Goal: Communication & Community: Answer question/provide support

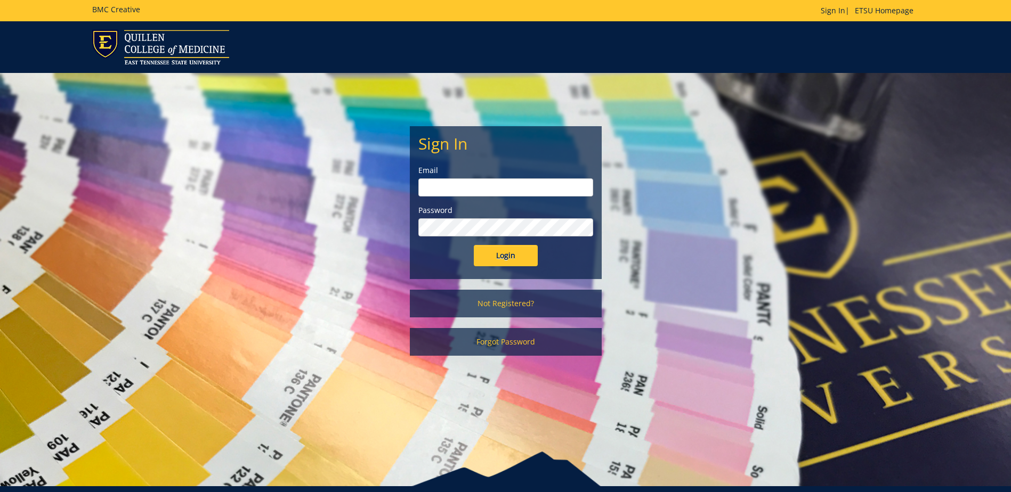
type input "[EMAIL_ADDRESS][DOMAIN_NAME]"
click at [513, 257] on input "Login" at bounding box center [506, 255] width 64 height 21
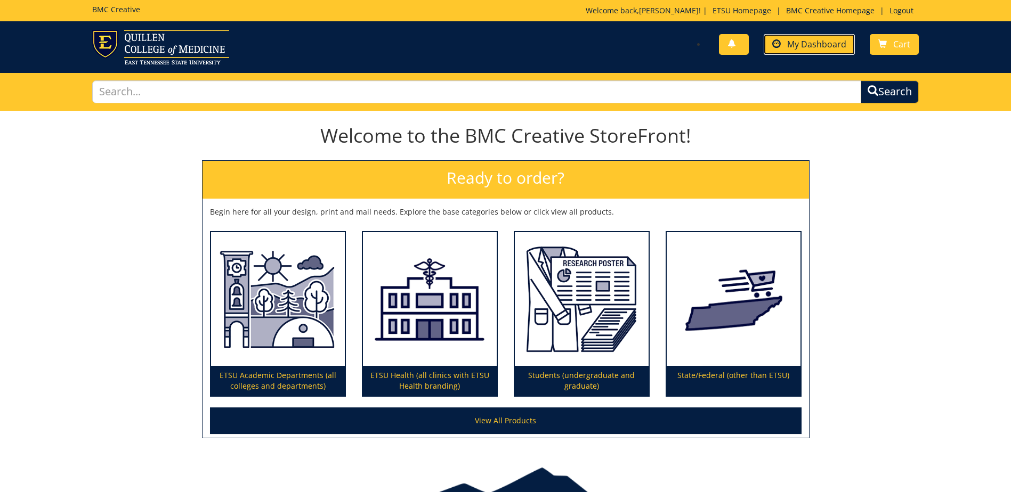
click at [815, 42] on span "My Dashboard" at bounding box center [816, 44] width 59 height 12
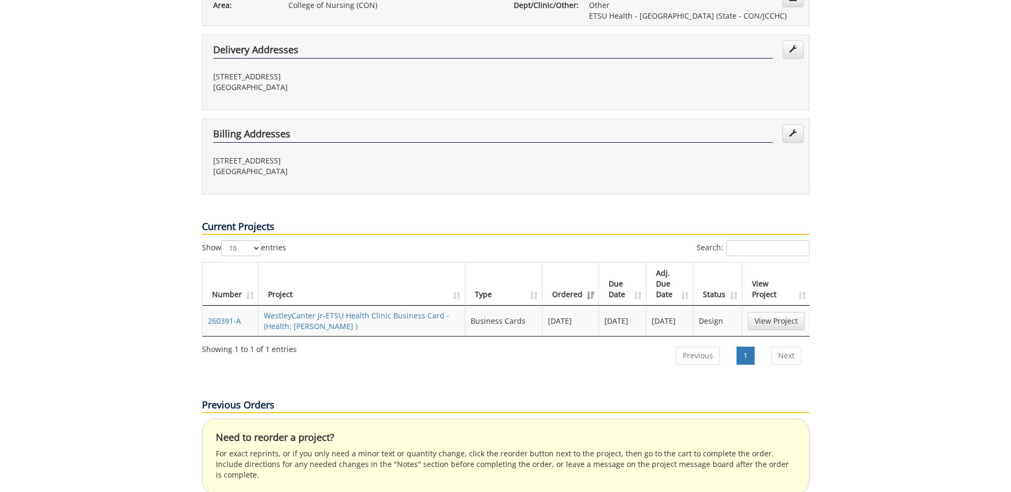
scroll to position [373, 0]
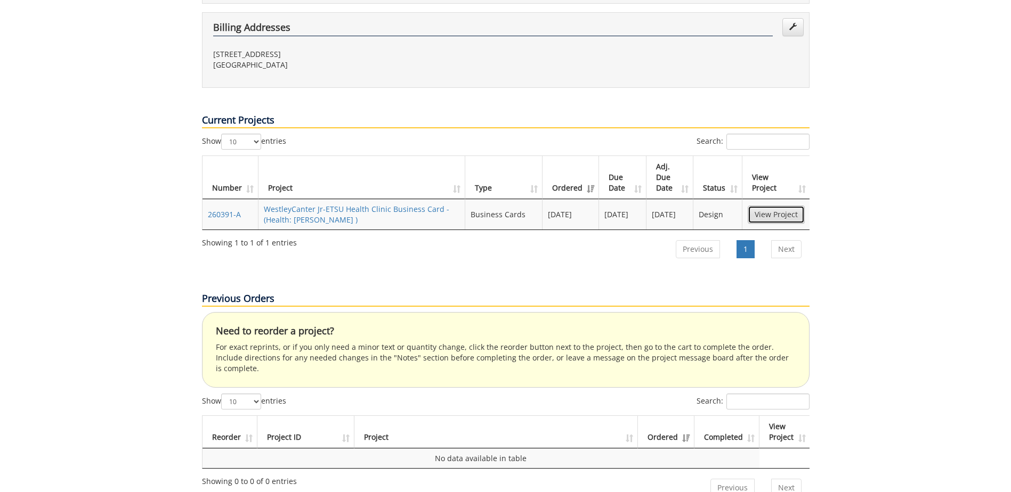
click at [766, 206] on link "View Project" at bounding box center [776, 215] width 57 height 18
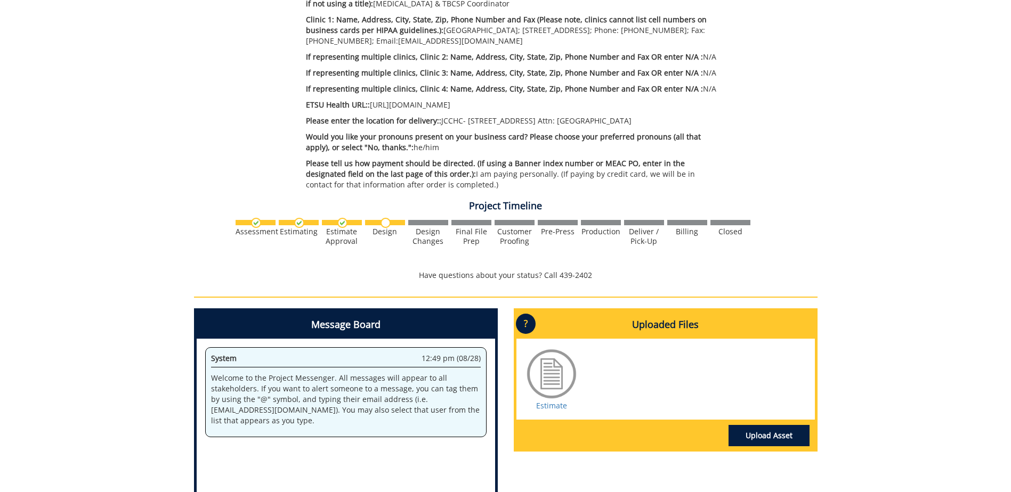
scroll to position [533, 0]
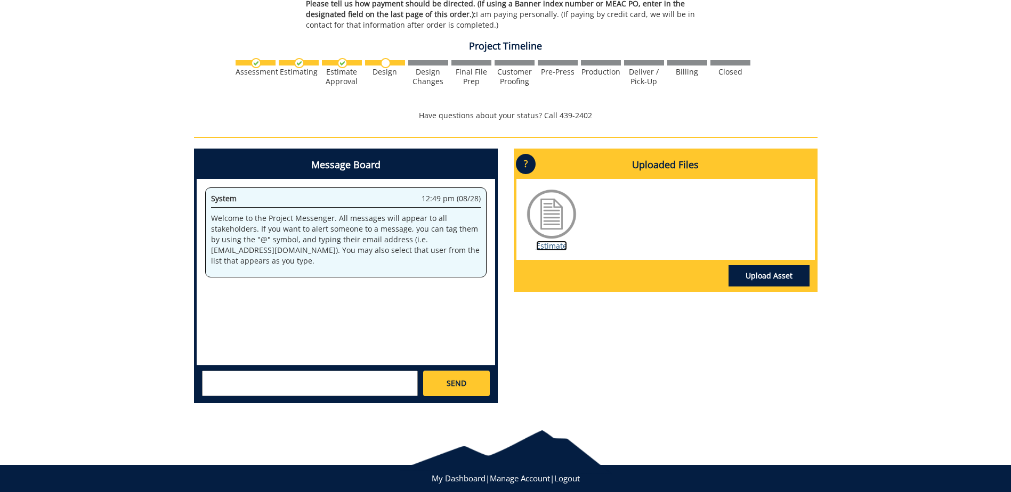
click at [556, 244] on link "Estimate" at bounding box center [551, 246] width 31 height 10
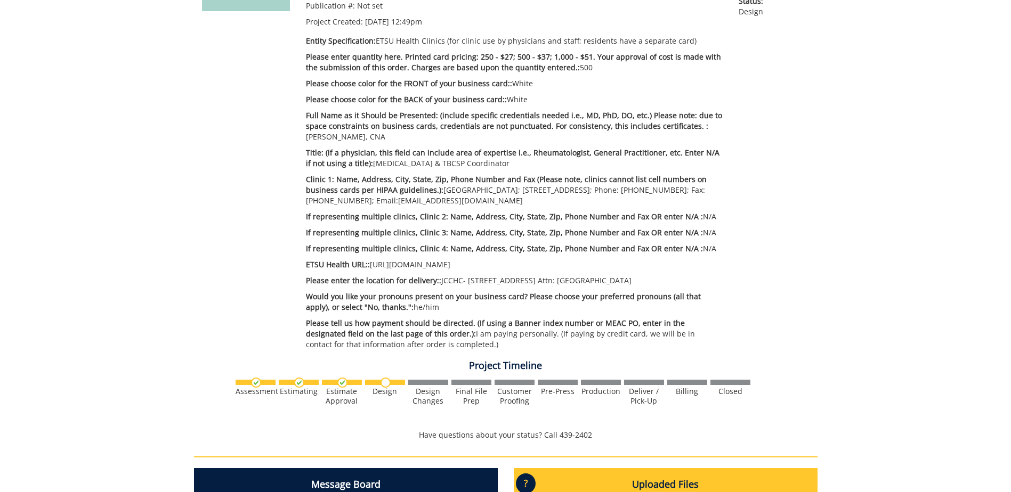
scroll to position [0, 0]
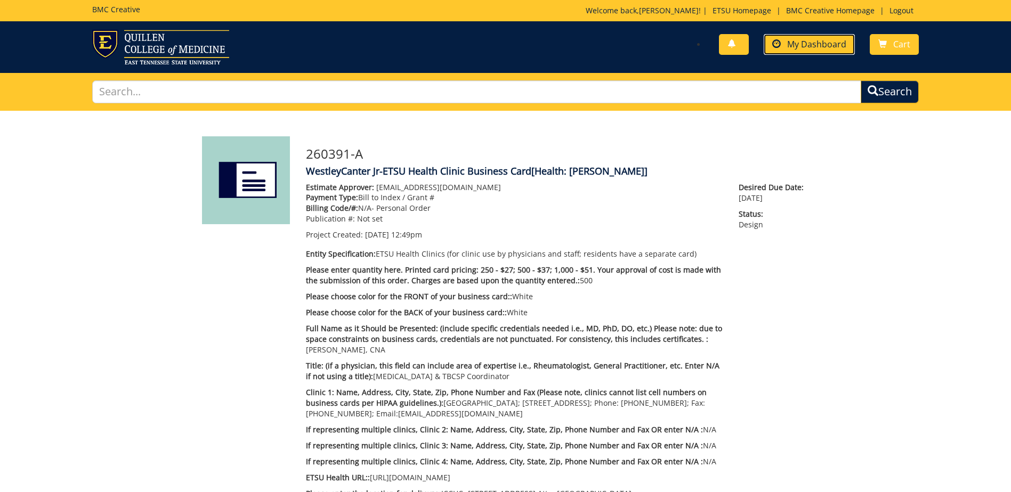
click at [798, 44] on span "My Dashboard" at bounding box center [816, 44] width 59 height 12
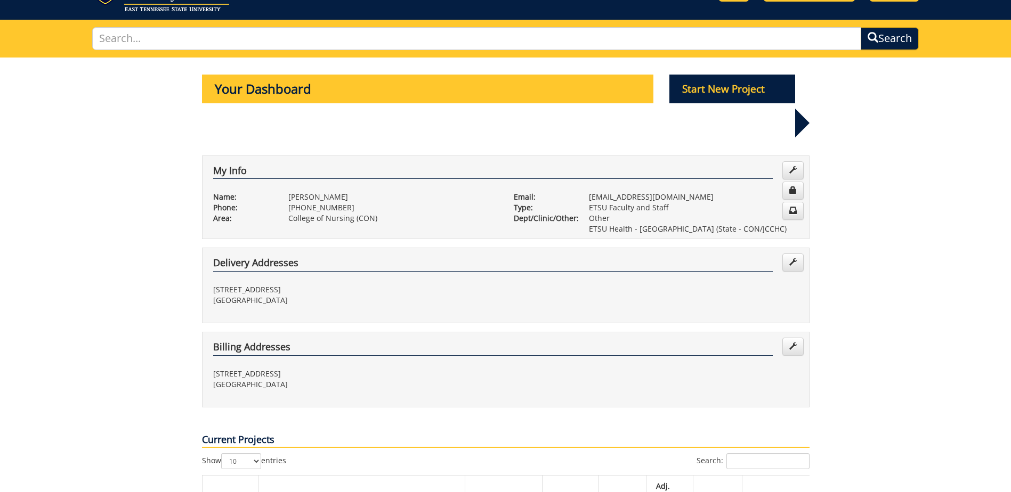
scroll to position [160, 0]
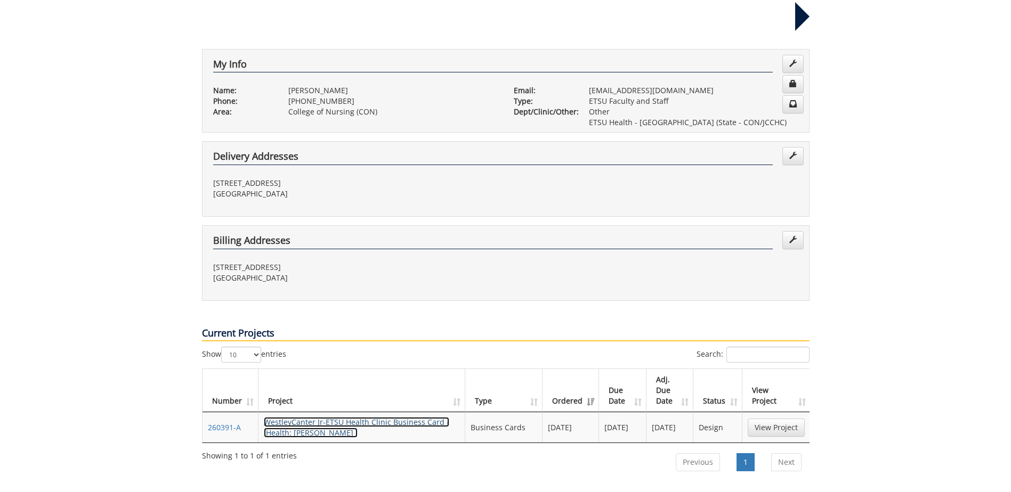
click at [323, 417] on link "WestleyCanter Jr-ETSU Health Clinic Business Card - (Health: Canter BC )" at bounding box center [356, 427] width 185 height 21
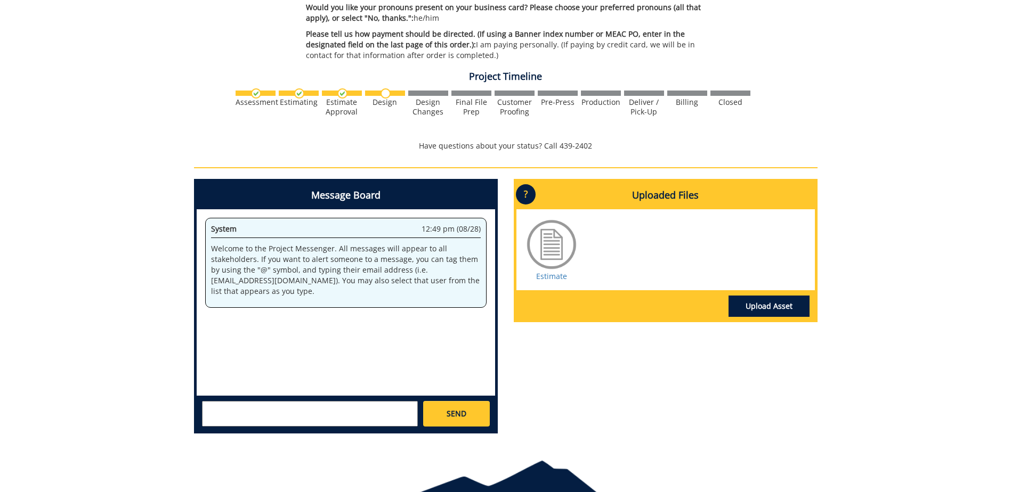
scroll to position [449, 0]
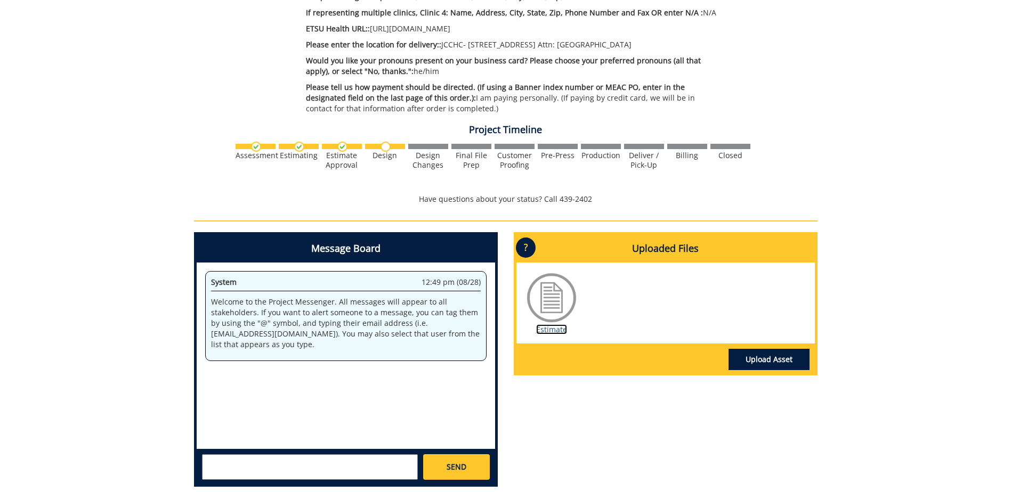
click at [548, 332] on link "Estimate" at bounding box center [551, 330] width 31 height 10
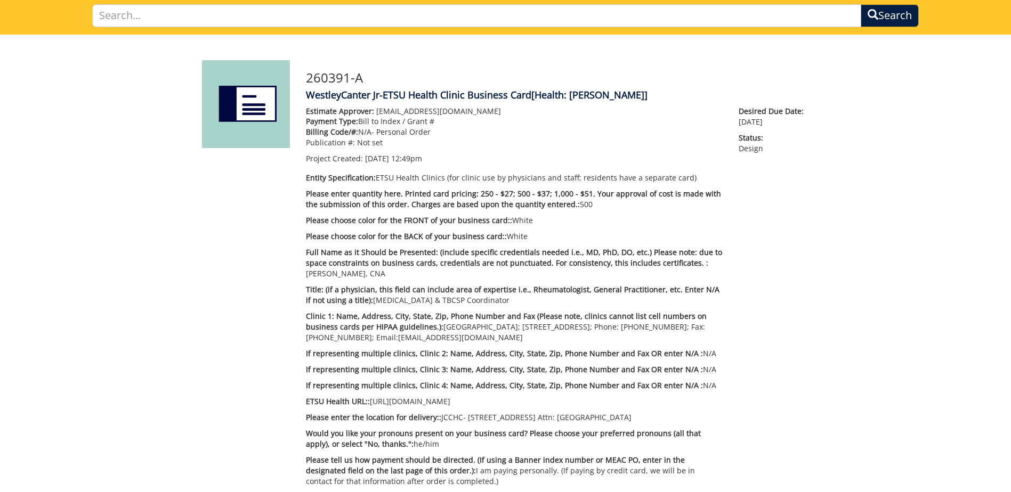
scroll to position [0, 0]
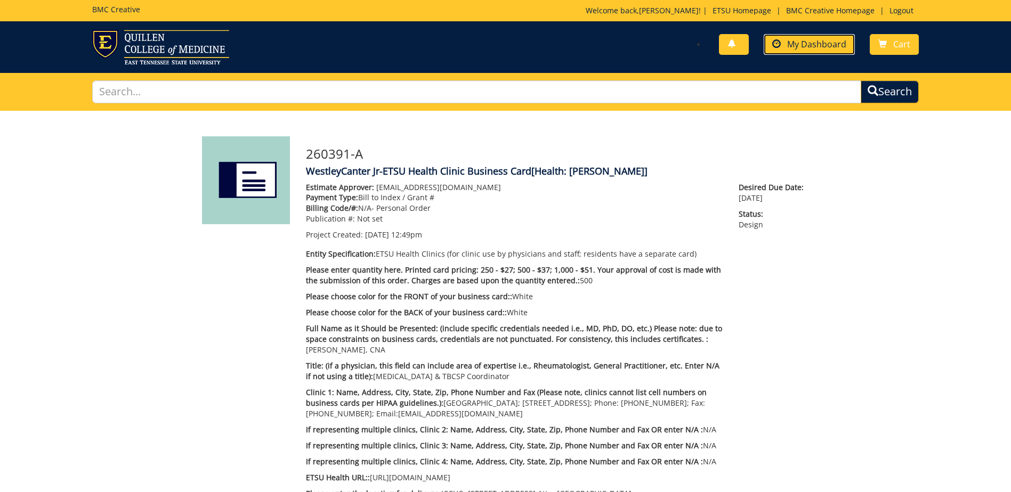
click at [819, 44] on span "My Dashboard" at bounding box center [816, 44] width 59 height 12
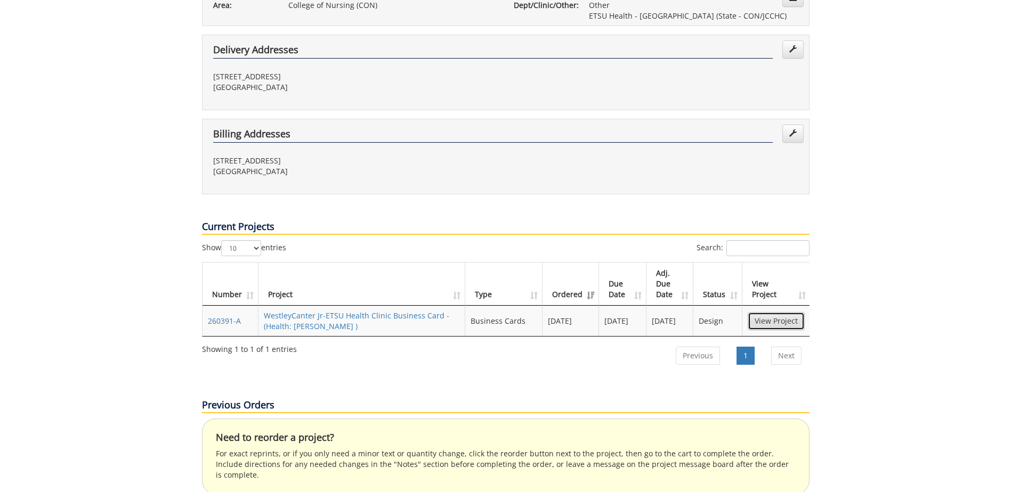
click at [765, 312] on link "View Project" at bounding box center [776, 321] width 57 height 18
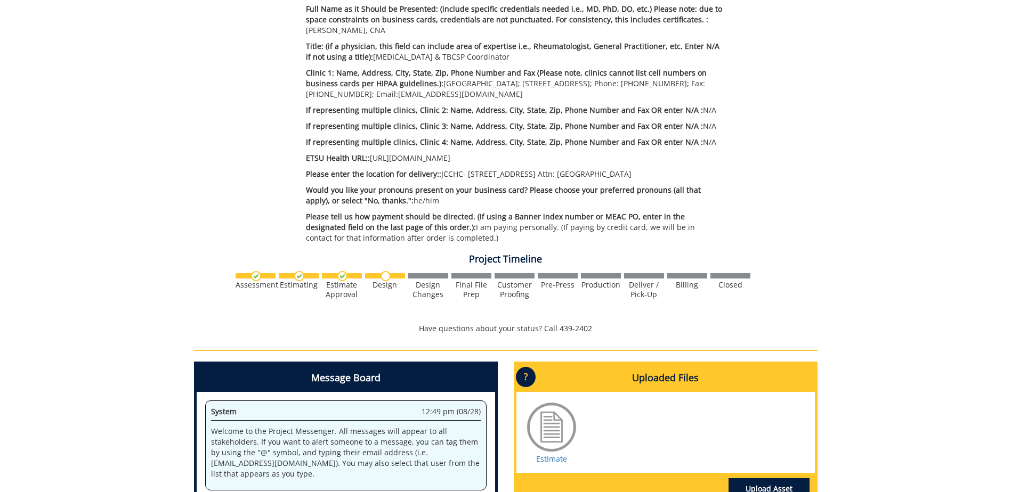
scroll to position [480, 0]
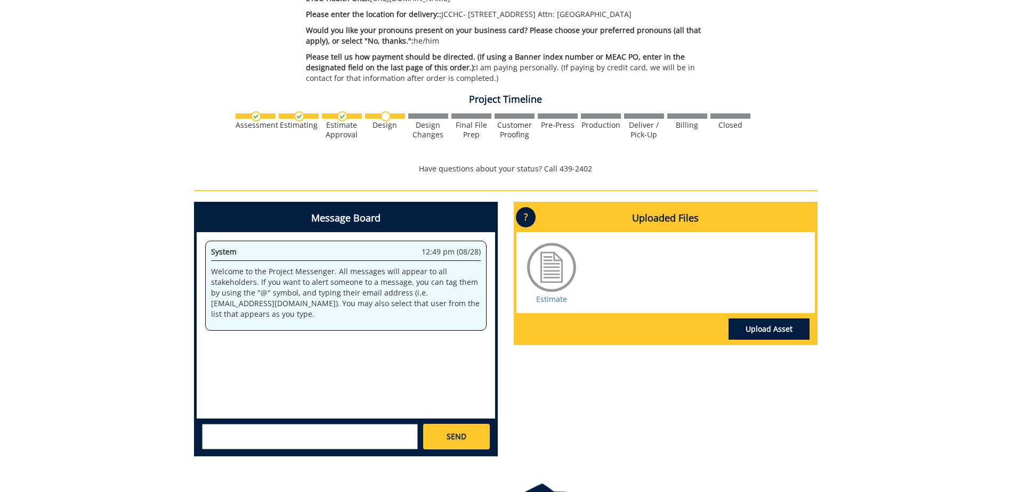
click at [324, 439] on textarea at bounding box center [310, 437] width 216 height 26
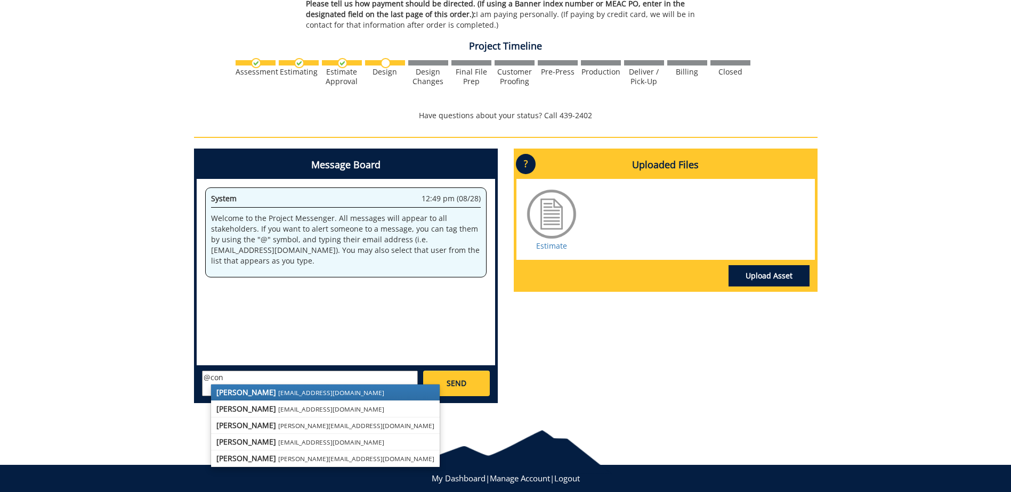
scroll to position [556, 0]
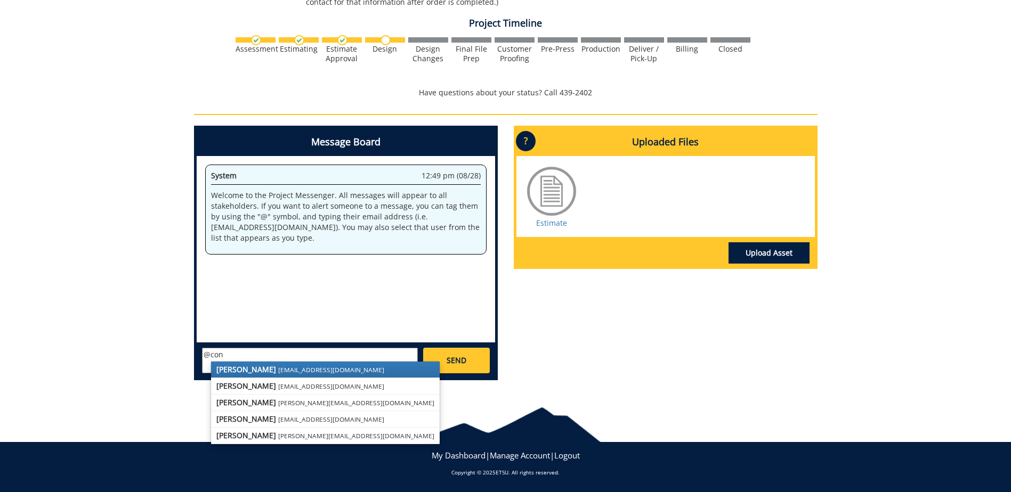
click at [328, 368] on link "Fred Conley conleyga@etsu.edu" at bounding box center [325, 370] width 229 height 16
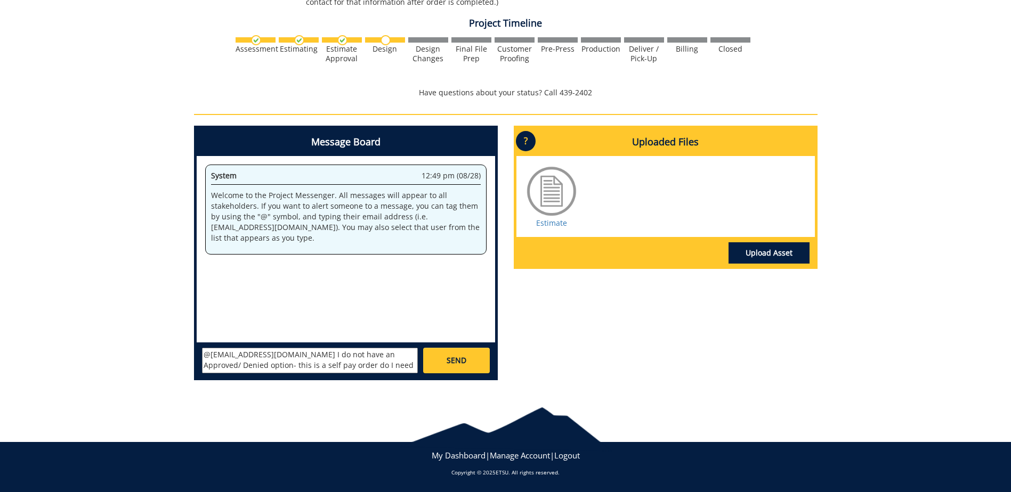
scroll to position [9, 0]
type textarea "@conleyga@etsu.edu I do not have an Approved/ Denied option- this is a self pay…"
click at [458, 359] on span "SEND" at bounding box center [457, 360] width 20 height 11
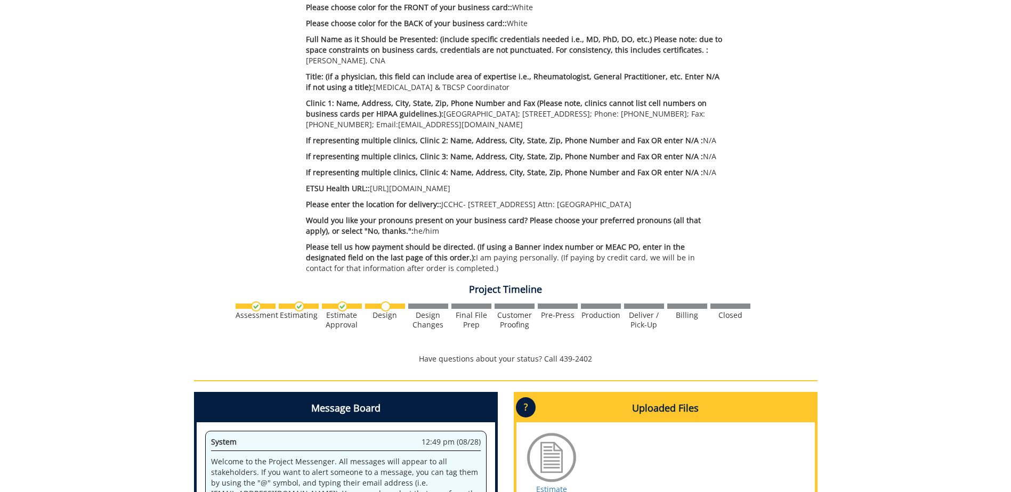
scroll to position [0, 0]
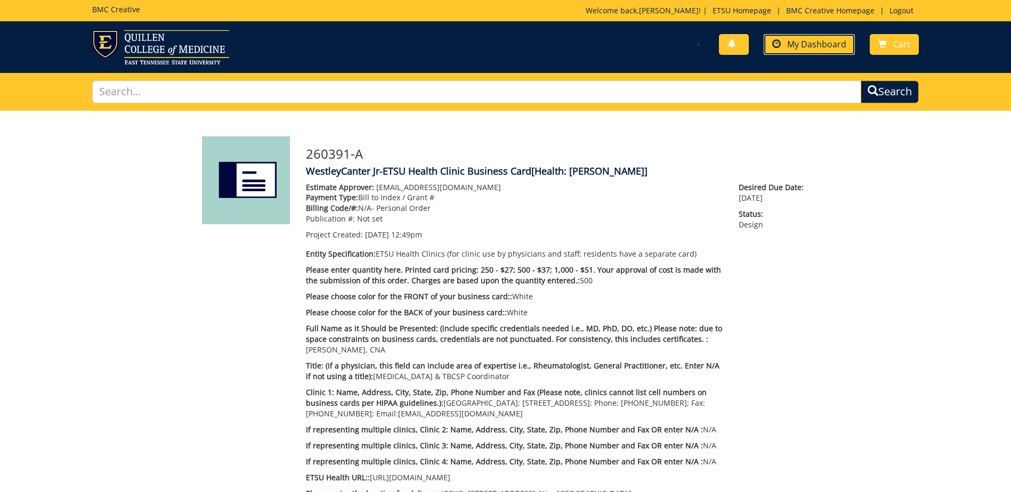
click at [837, 46] on span "My Dashboard" at bounding box center [816, 44] width 59 height 12
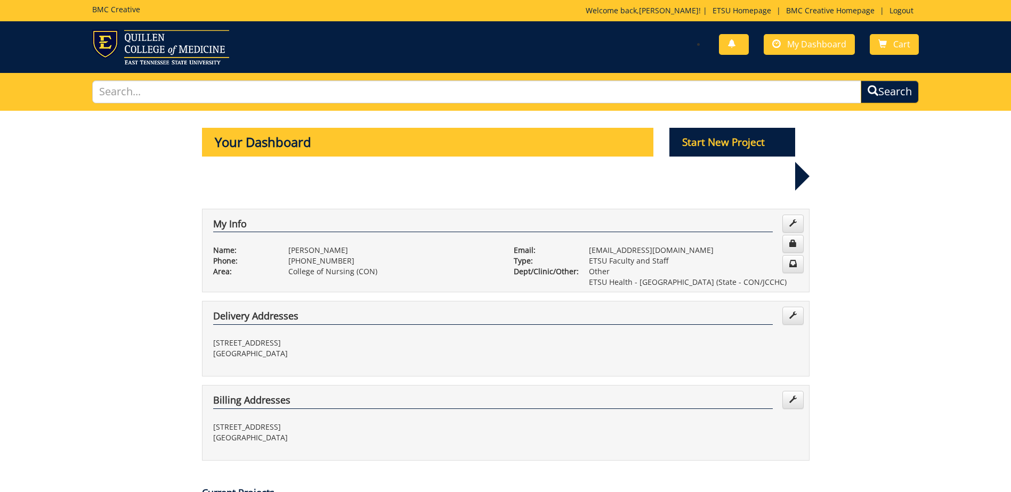
scroll to position [266, 0]
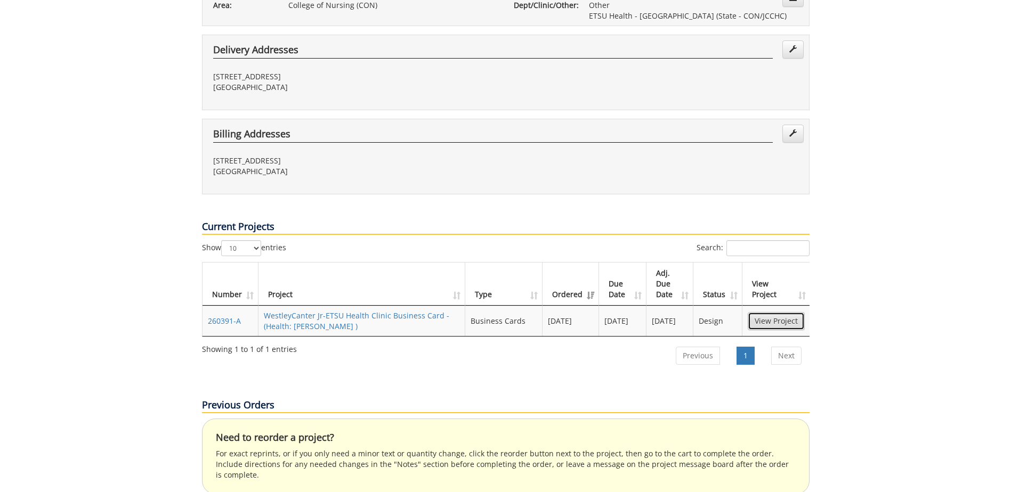
click at [771, 312] on link "View Project" at bounding box center [776, 321] width 57 height 18
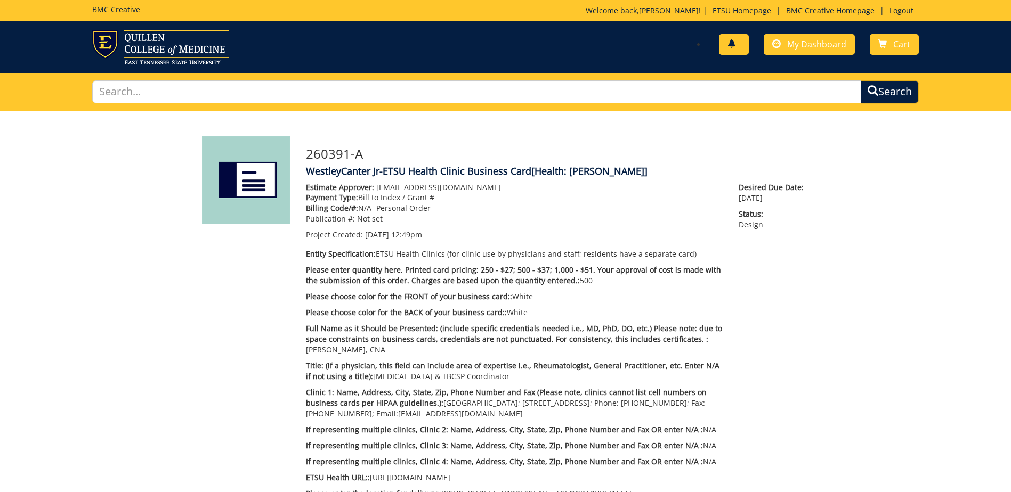
click at [729, 43] on span at bounding box center [731, 44] width 9 height 9
click at [836, 38] on link "My Dashboard" at bounding box center [809, 44] width 91 height 21
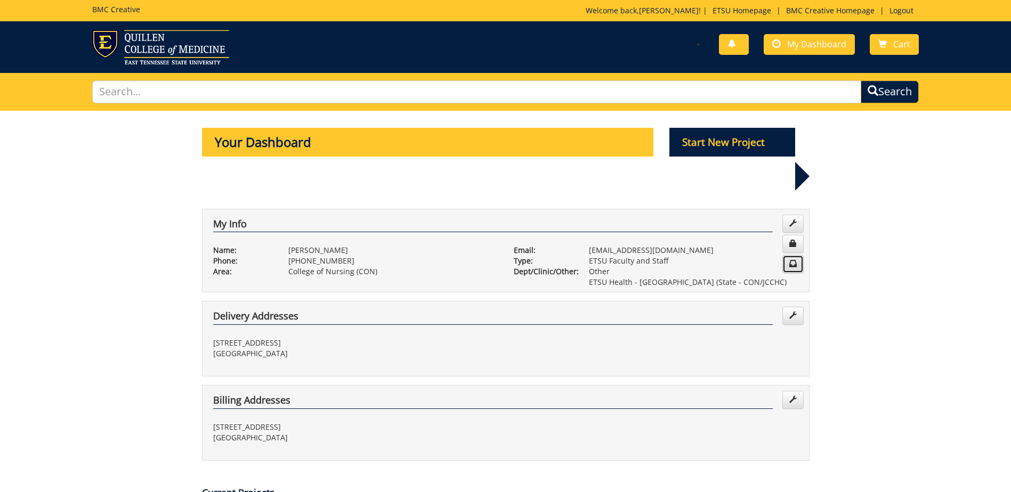
click at [797, 255] on link at bounding box center [792, 264] width 21 height 18
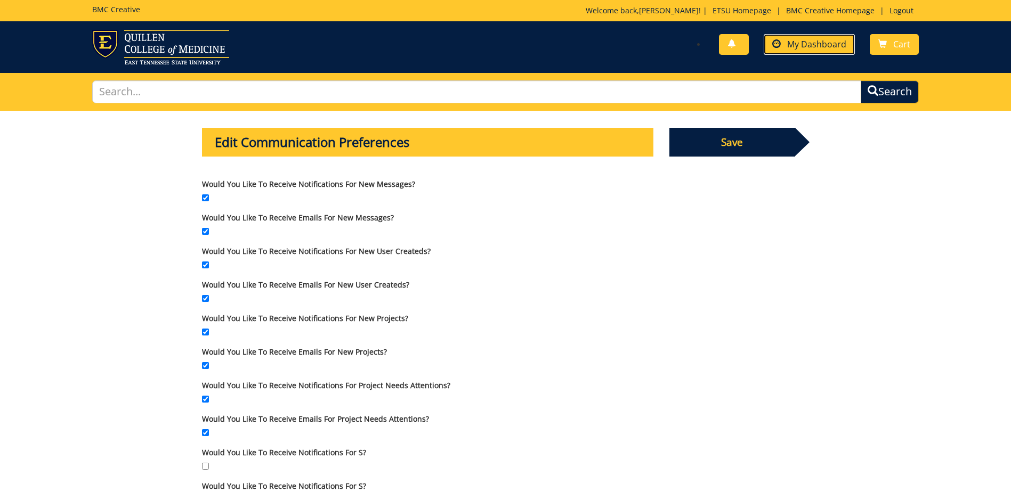
click at [821, 44] on span "My Dashboard" at bounding box center [816, 44] width 59 height 12
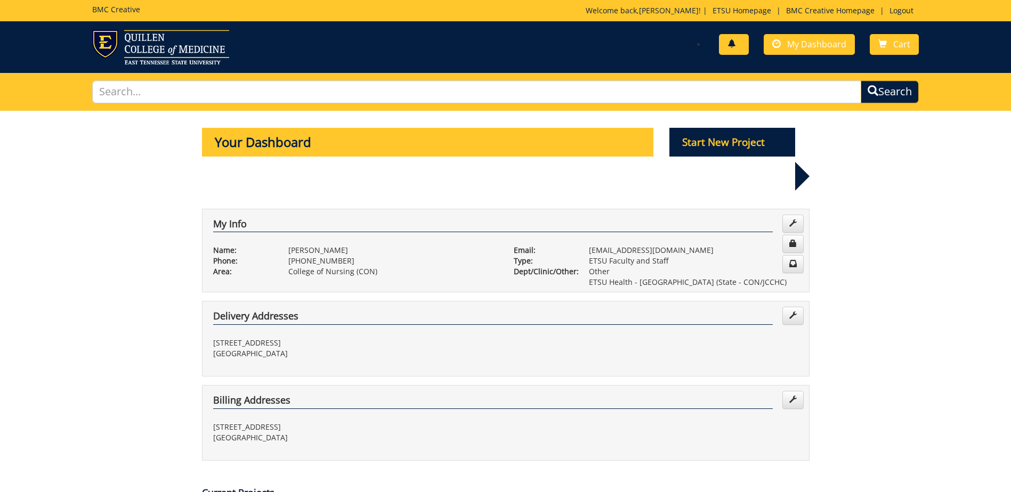
click at [721, 41] on link at bounding box center [734, 44] width 30 height 21
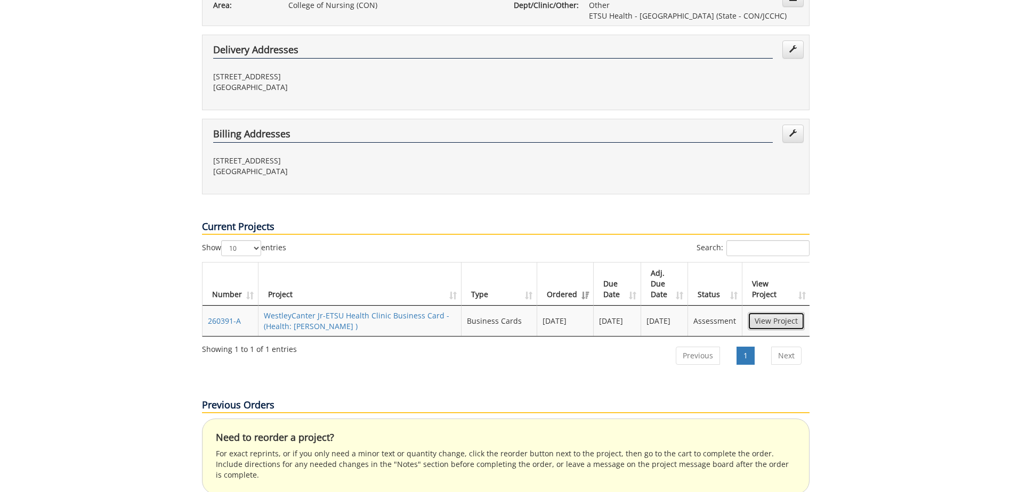
click at [790, 312] on link "View Project" at bounding box center [776, 321] width 57 height 18
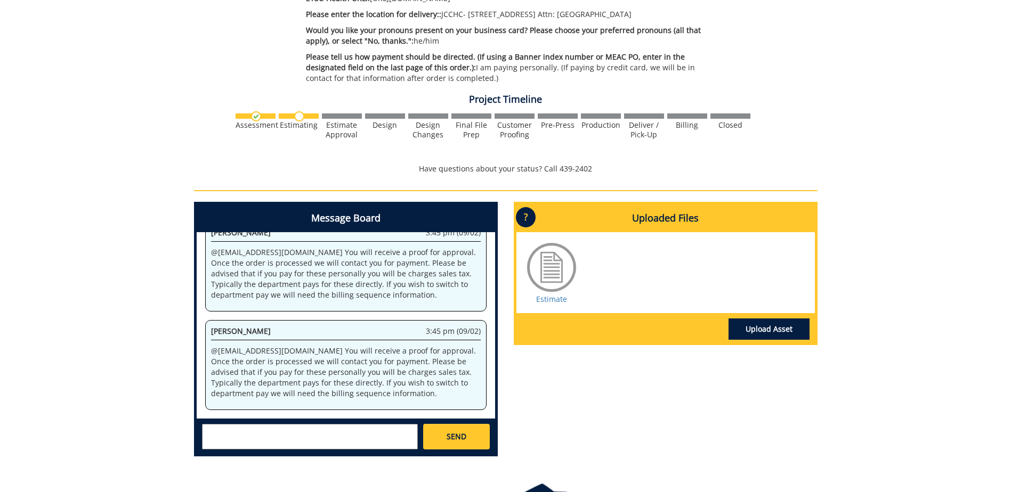
scroll to position [712, 0]
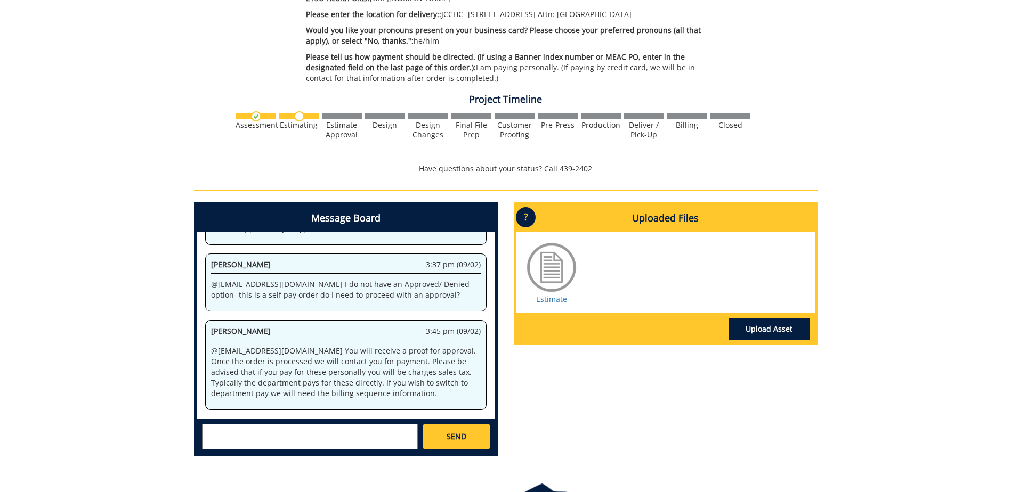
click at [382, 436] on textarea at bounding box center [310, 437] width 216 height 26
type textarea "Private pay is fine, thank you. I will look for the proof of approval."
click at [457, 435] on span "SEND" at bounding box center [457, 437] width 20 height 11
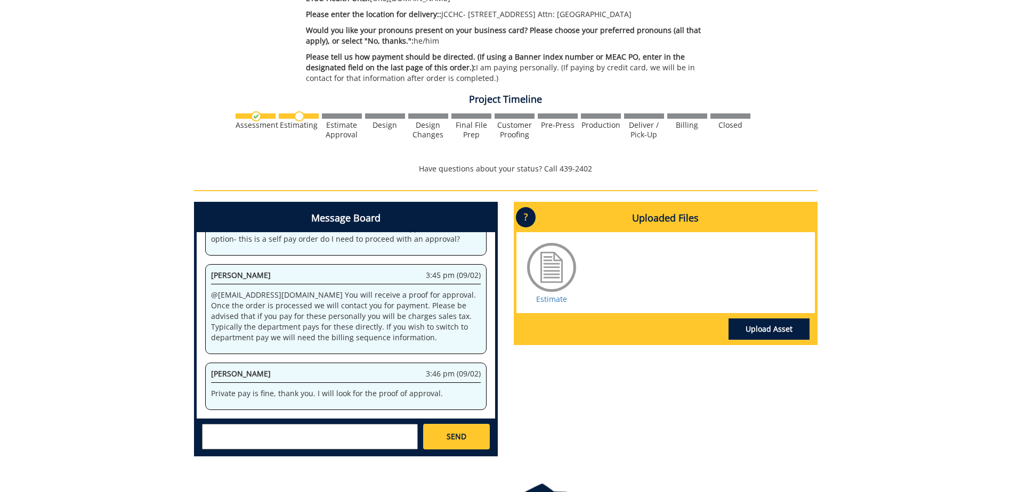
scroll to position [11150, 0]
click at [604, 442] on div "Message Board System 12:49 pm (08/28) Welcome to the Project Messenger. All mes…" at bounding box center [505, 333] width 639 height 263
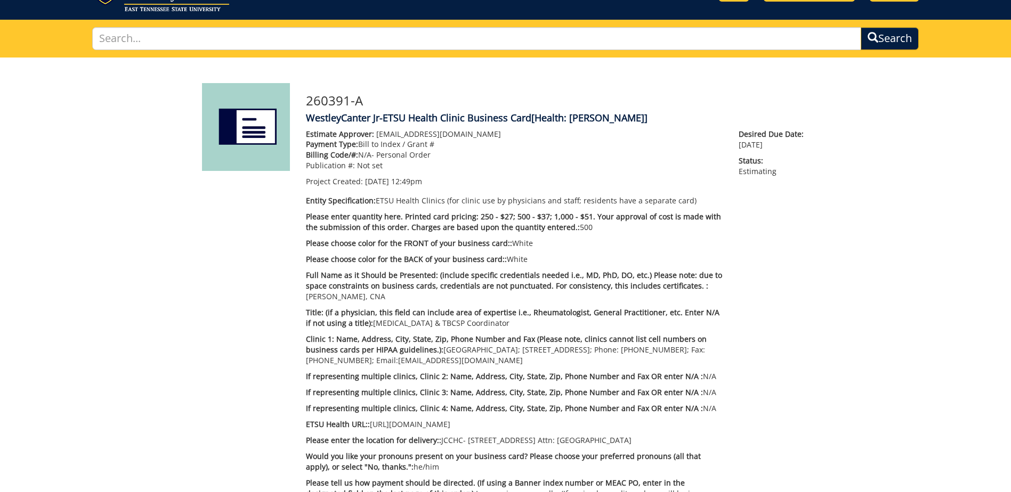
scroll to position [0, 0]
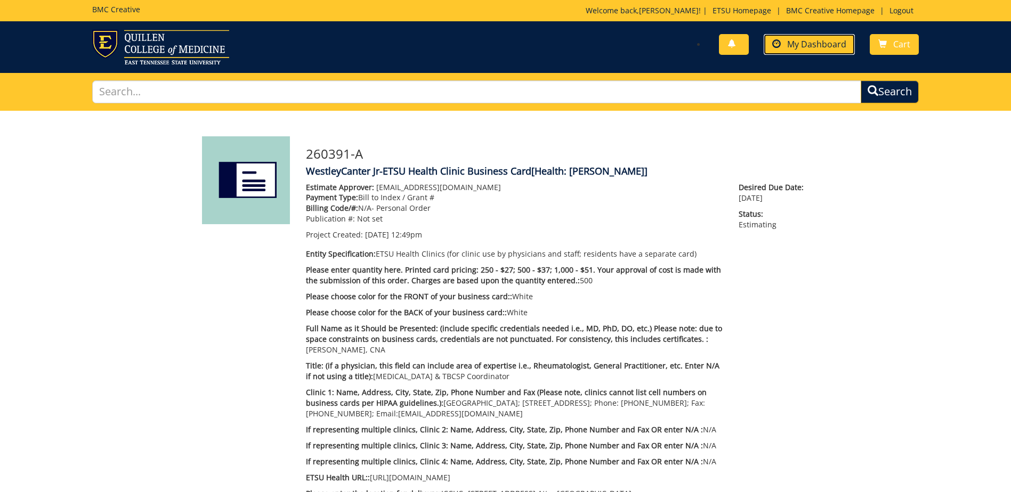
click at [824, 47] on span "My Dashboard" at bounding box center [816, 44] width 59 height 12
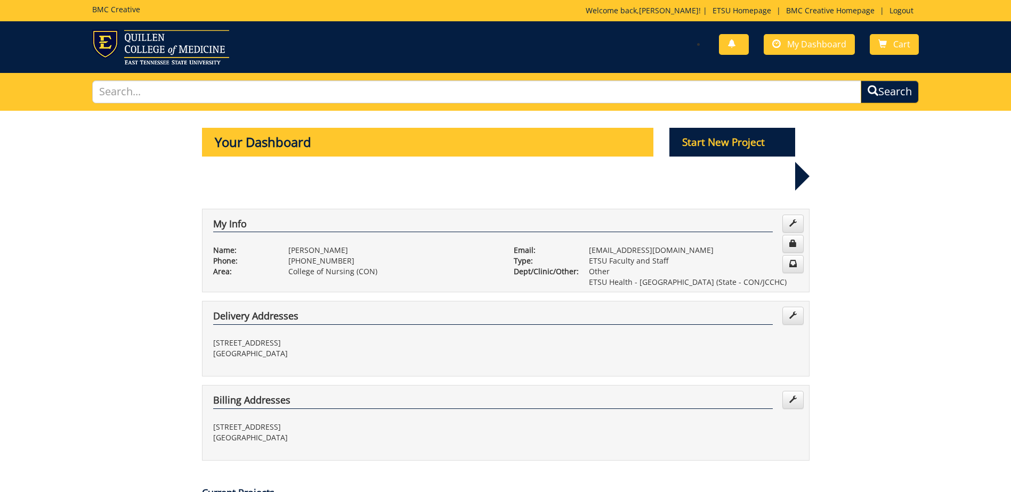
scroll to position [373, 0]
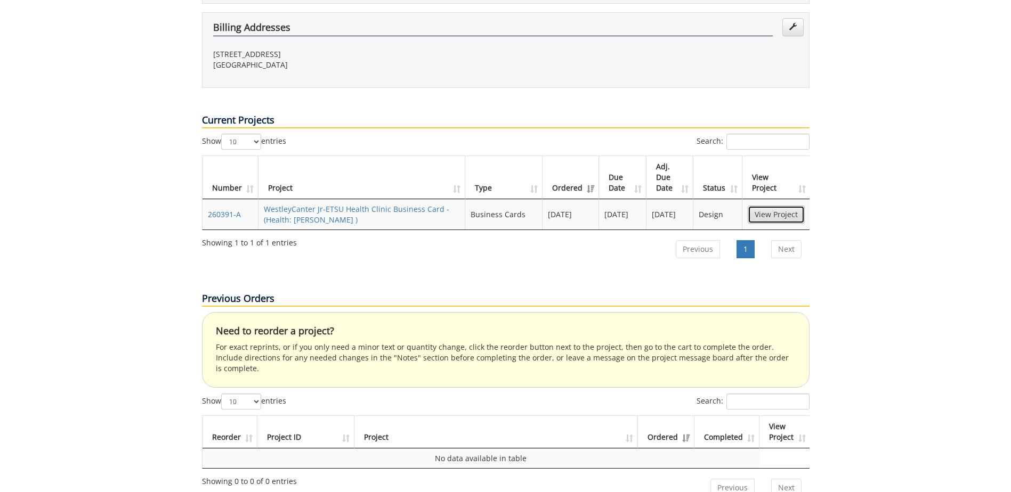
click at [766, 206] on link "View Project" at bounding box center [776, 215] width 57 height 18
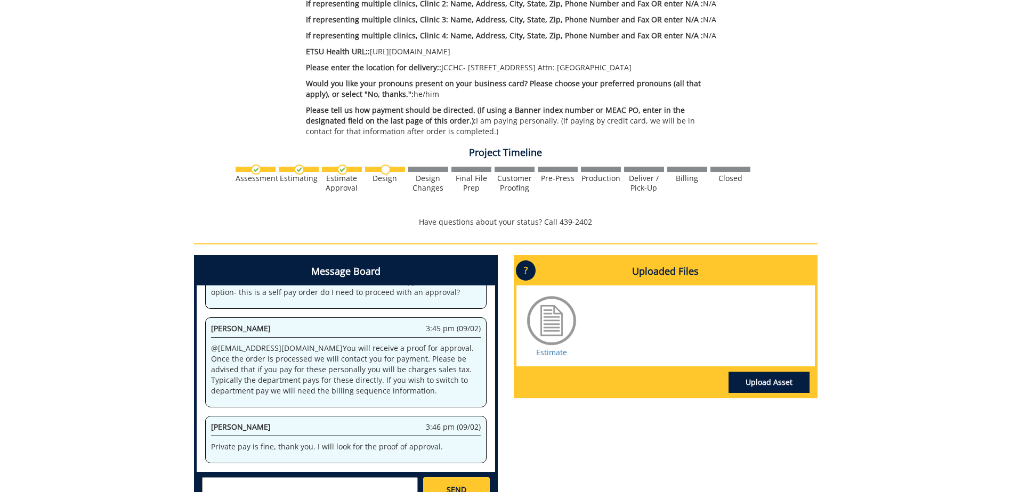
scroll to position [533, 0]
